Goal: Find specific page/section: Find specific page/section

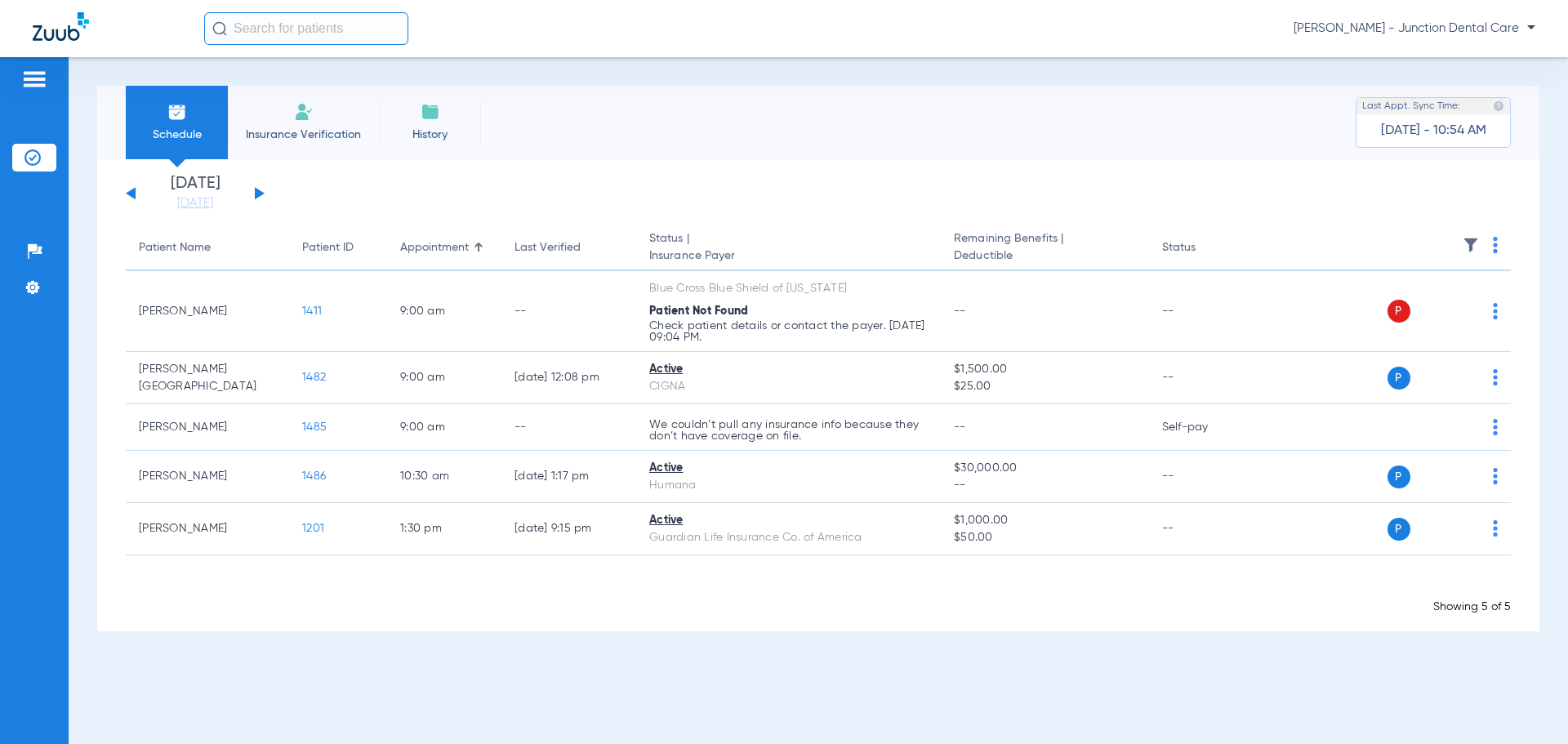
click at [308, 127] on span "Insurance Verification" at bounding box center [303, 135] width 126 height 17
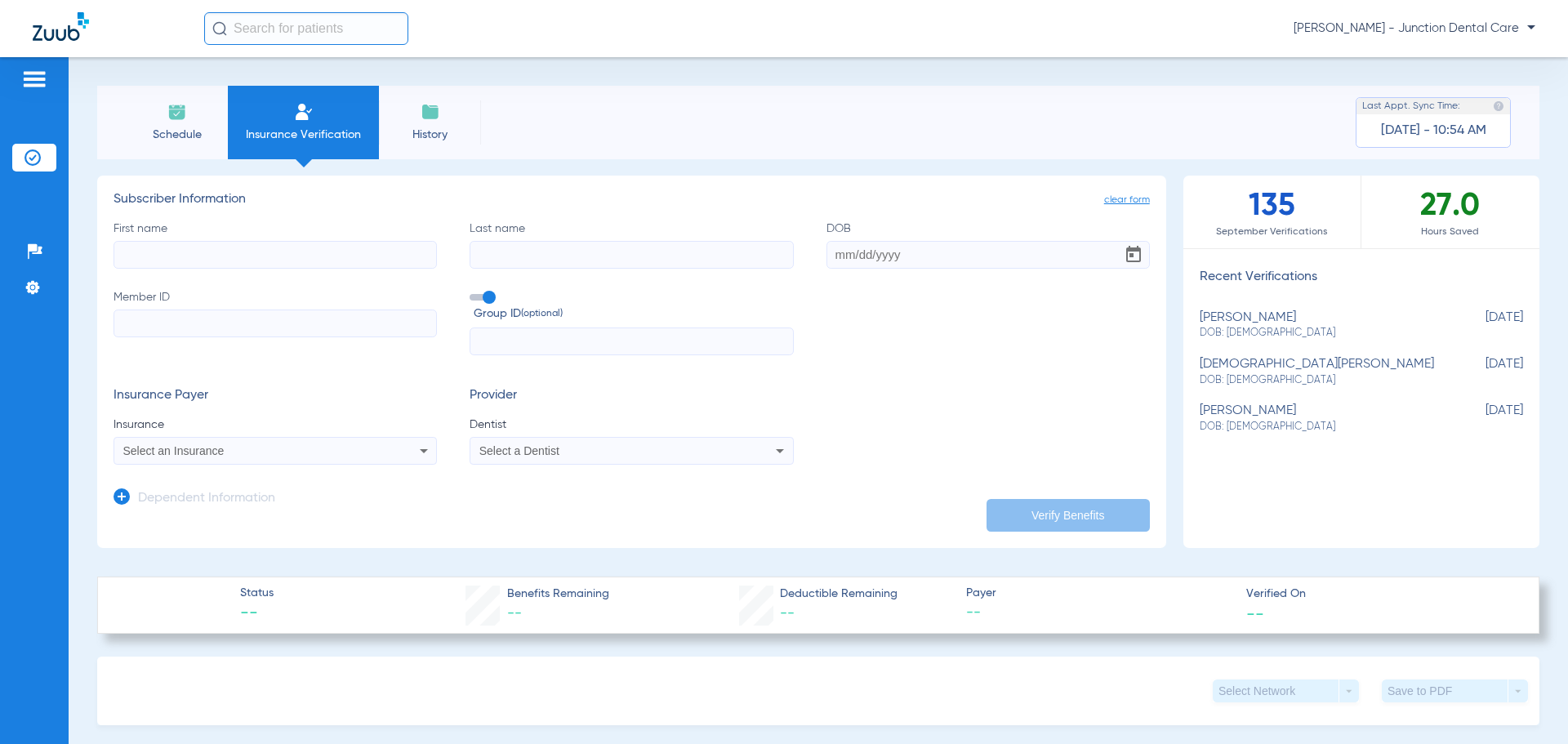
click at [644, 138] on div "Schedule Insurance Verification History Last Appt. Sync Time: [DATE] - 10:54 AM" at bounding box center [818, 122] width 1442 height 73
click at [185, 113] on img at bounding box center [177, 112] width 20 height 20
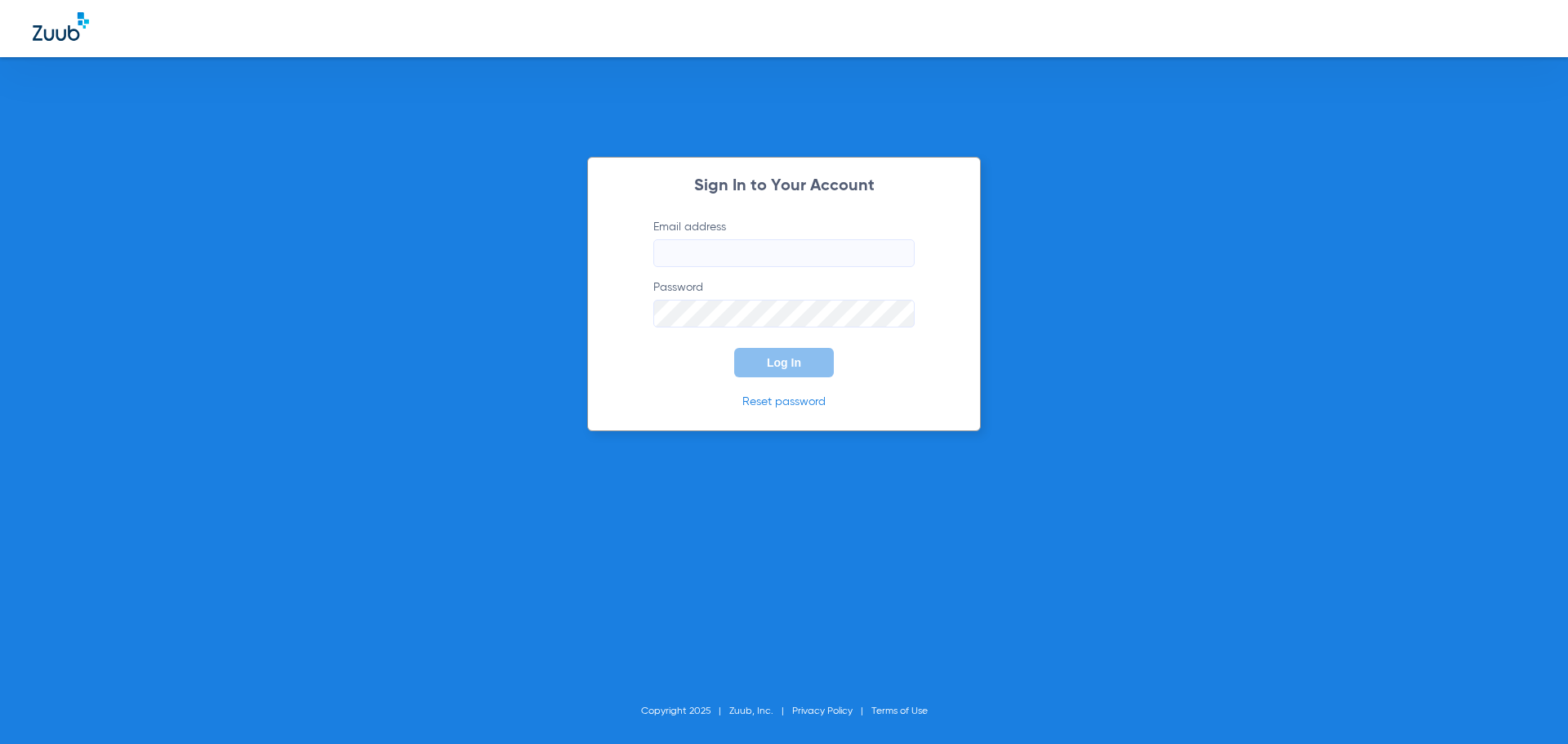
type input "[EMAIL_ADDRESS][DOMAIN_NAME]"
